Goal: Book appointment/travel/reservation

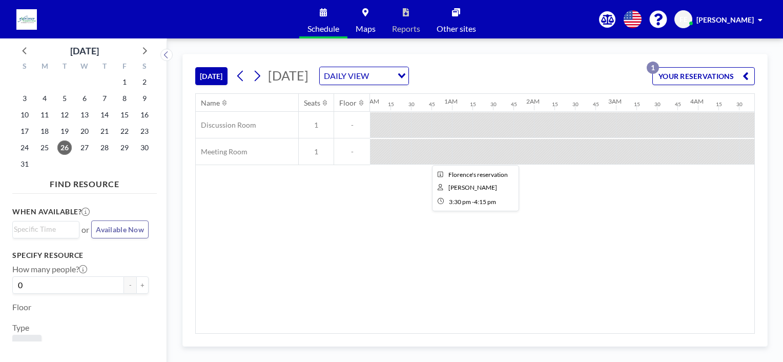
scroll to position [0, 1198]
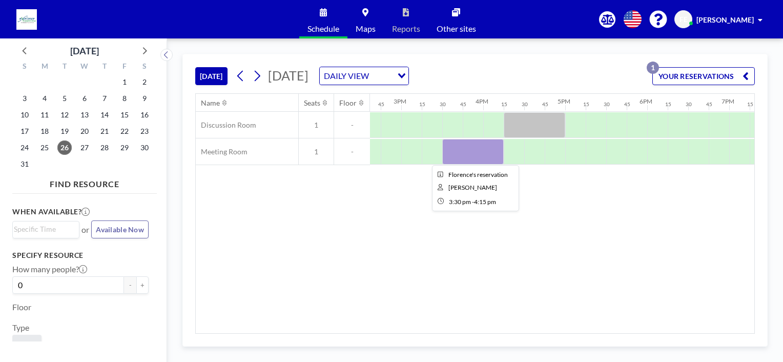
drag, startPoint x: 0, startPoint y: 0, endPoint x: 471, endPoint y: 154, distance: 496.0
click at [471, 154] on div at bounding box center [472, 152] width 61 height 26
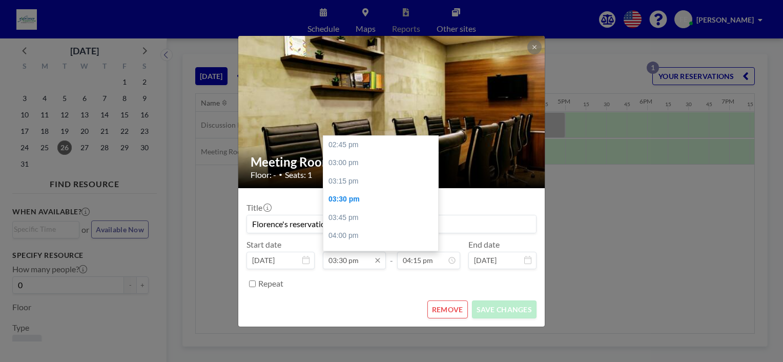
scroll to position [55, 0]
click at [366, 259] on input "03:30 pm" at bounding box center [354, 260] width 63 height 17
click at [355, 166] on div "03:45 pm" at bounding box center [383, 163] width 120 height 18
type input "03:45 pm"
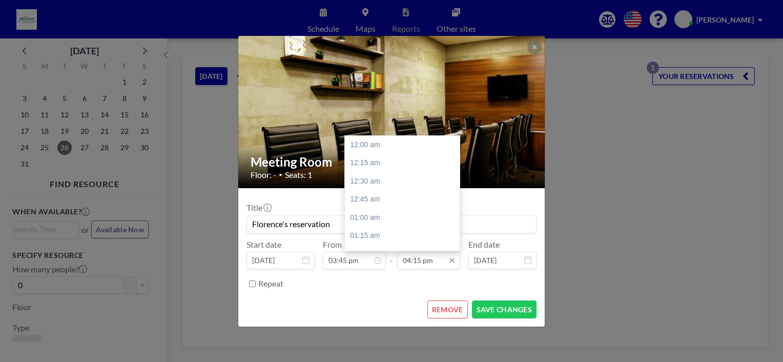
scroll to position [1186, 0]
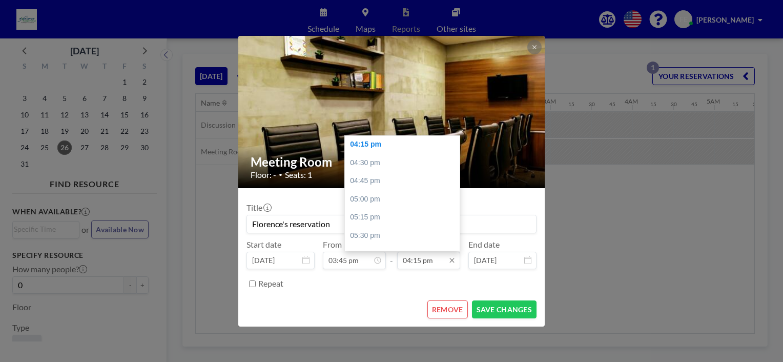
click at [421, 259] on input "04:15 pm" at bounding box center [428, 260] width 63 height 17
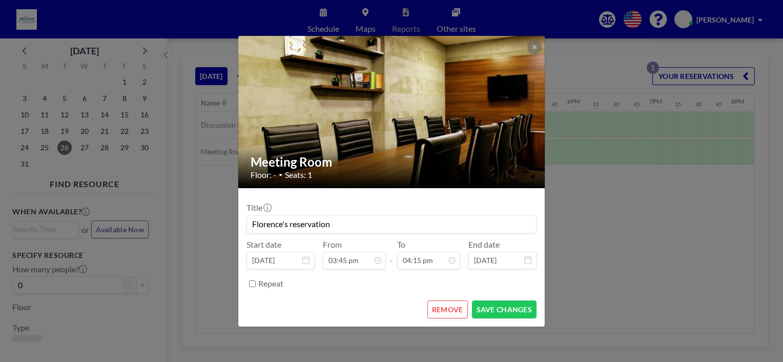
click at [400, 286] on div "Repeat" at bounding box center [397, 283] width 278 height 17
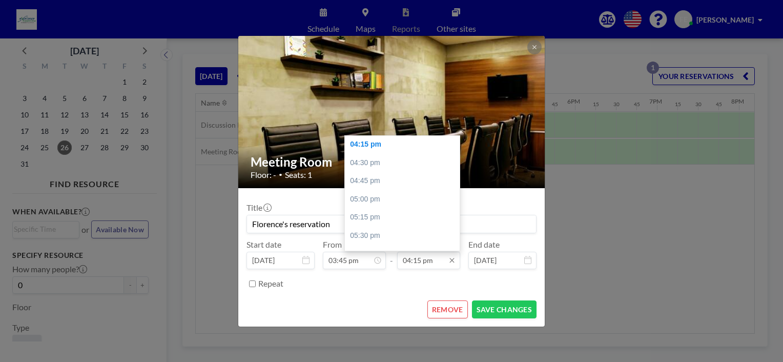
click at [423, 262] on input "04:15 pm" at bounding box center [428, 260] width 63 height 17
click at [379, 158] on div "04:30 pm" at bounding box center [405, 163] width 120 height 18
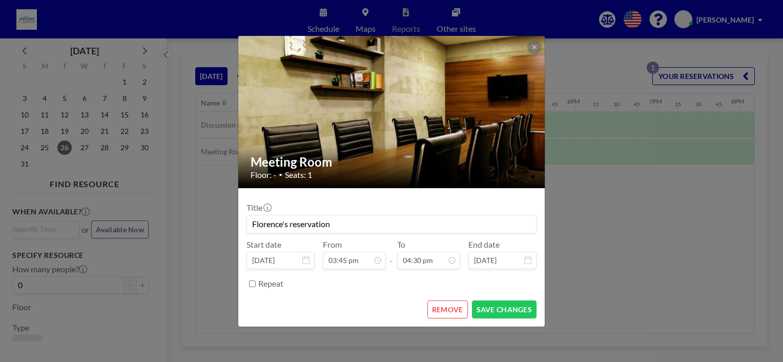
scroll to position [73, 0]
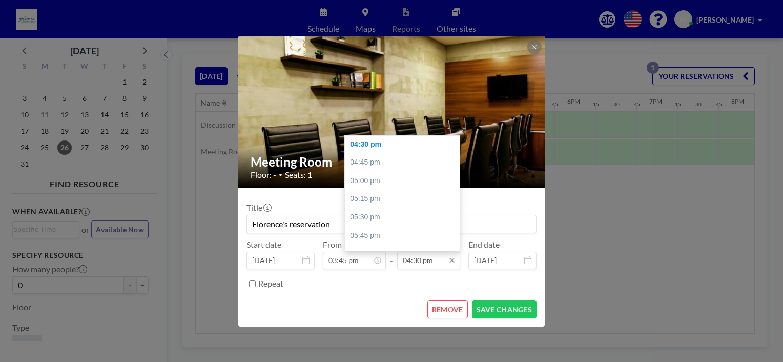
click at [423, 258] on input "04:30 pm" at bounding box center [428, 260] width 63 height 17
click at [386, 174] on div "04:15 pm" at bounding box center [405, 177] width 120 height 18
type input "04:15 pm"
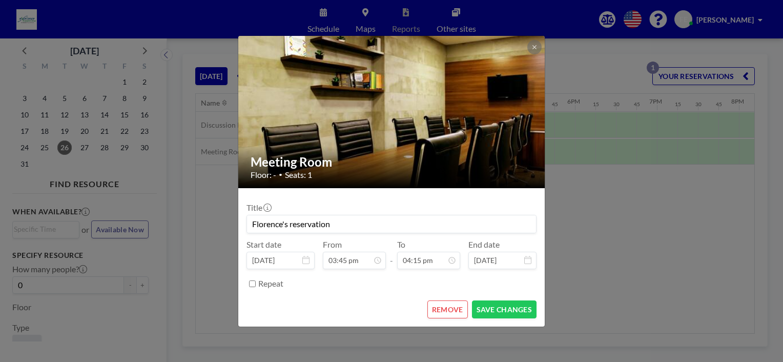
scroll to position [73, 0]
click at [505, 311] on button "SAVE CHANGES" at bounding box center [504, 309] width 65 height 18
